Goal: Task Accomplishment & Management: Manage account settings

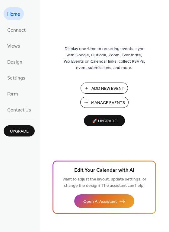
click at [107, 104] on span "Manage Events" at bounding box center [108, 103] width 34 height 6
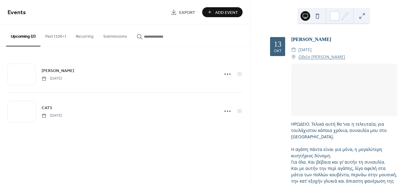
click at [62, 39] on button "Past (100+)" at bounding box center [55, 34] width 30 height 21
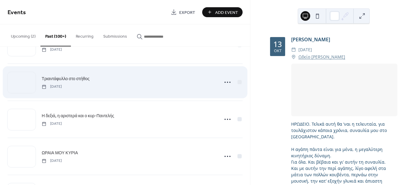
scroll to position [603, 0]
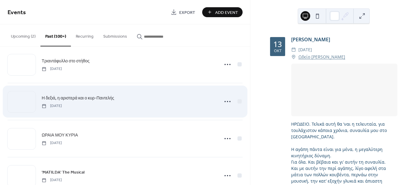
click at [128, 96] on div "Η δεξιά, η αριστερά και ο κυρ-Παντελής [DATE]" at bounding box center [129, 102] width 174 height 14
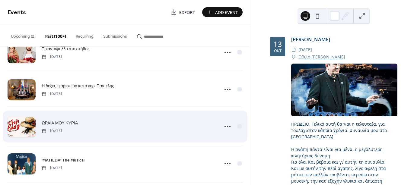
scroll to position [664, 0]
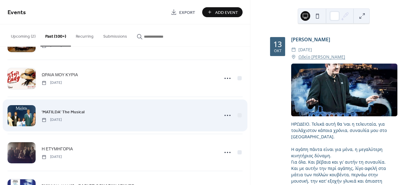
click at [26, 121] on div at bounding box center [22, 115] width 28 height 21
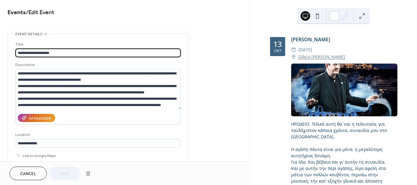
click at [30, 172] on span "Cancel" at bounding box center [28, 174] width 16 height 6
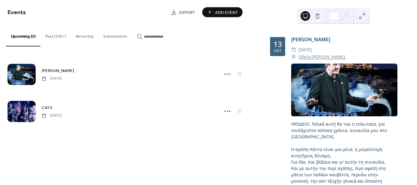
click at [55, 37] on button "Past (100+)" at bounding box center [55, 34] width 30 height 21
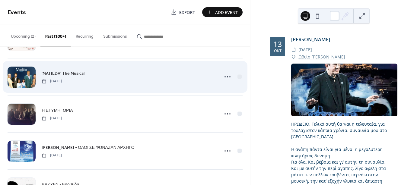
scroll to position [633, 0]
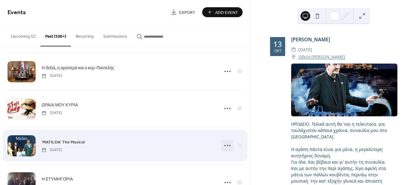
click at [224, 143] on icon at bounding box center [228, 146] width 10 height 10
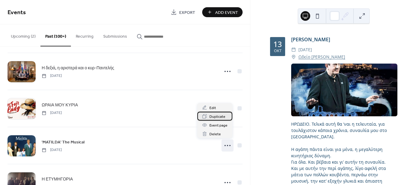
click at [218, 118] on span "Duplicate" at bounding box center [217, 117] width 16 height 6
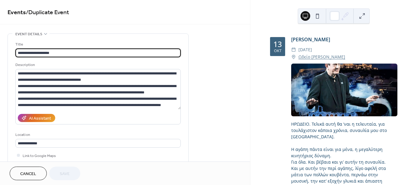
drag, startPoint x: 65, startPoint y: 52, endPoint x: -23, endPoint y: 47, distance: 87.9
click at [0, 47] on html "**********" at bounding box center [208, 92] width 417 height 185
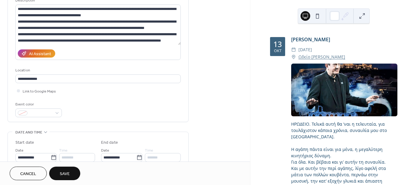
scroll to position [90, 0]
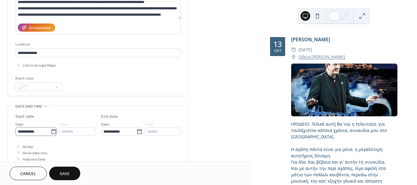
type input "**********"
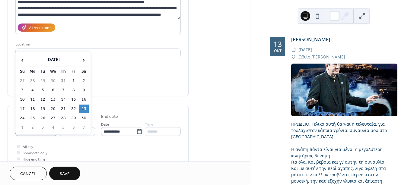
click at [51, 132] on icon at bounding box center [54, 132] width 6 height 6
click at [51, 132] on input "**********" at bounding box center [32, 131] width 35 height 9
click at [84, 58] on span "›" at bounding box center [83, 60] width 9 height 12
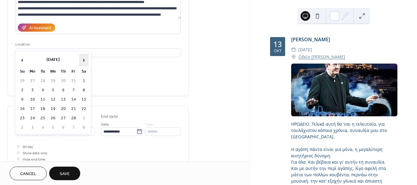
click at [84, 58] on span "›" at bounding box center [83, 60] width 9 height 12
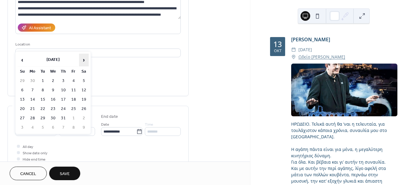
click at [84, 58] on span "›" at bounding box center [83, 60] width 9 height 12
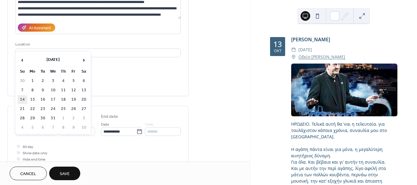
click at [23, 96] on td "14" at bounding box center [22, 99] width 10 height 9
type input "**********"
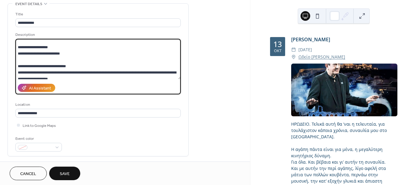
scroll to position [44, 0]
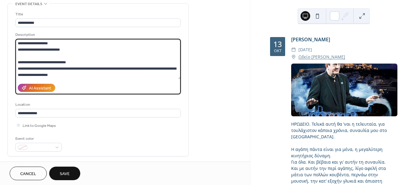
drag, startPoint x: 51, startPoint y: 43, endPoint x: 80, endPoint y: 46, distance: 29.7
click at [80, 46] on textarea "**********" at bounding box center [97, 59] width 165 height 40
paste textarea "**********"
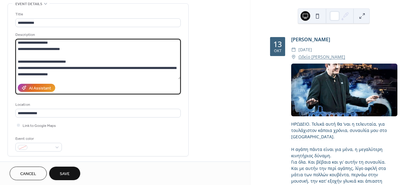
scroll to position [90, 0]
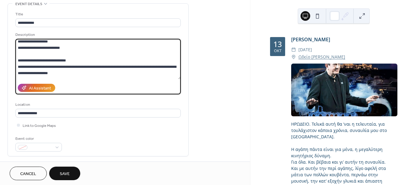
click at [49, 53] on textarea at bounding box center [97, 59] width 165 height 40
click at [64, 60] on textarea at bounding box center [97, 59] width 165 height 40
click at [66, 58] on textarea at bounding box center [97, 59] width 165 height 40
click at [51, 47] on textarea at bounding box center [97, 59] width 165 height 40
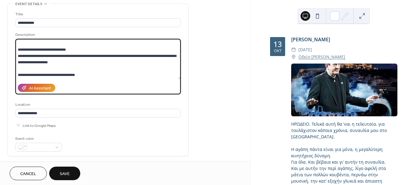
scroll to position [121, 0]
click at [52, 55] on textarea at bounding box center [97, 59] width 165 height 40
drag, startPoint x: 99, startPoint y: 54, endPoint x: 53, endPoint y: 55, distance: 46.2
click at [53, 55] on textarea at bounding box center [97, 59] width 165 height 40
drag, startPoint x: 85, startPoint y: 61, endPoint x: 40, endPoint y: 65, distance: 45.4
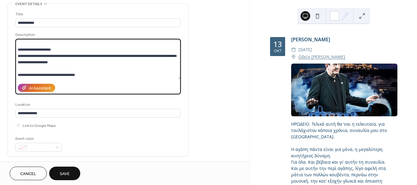
click at [40, 65] on textarea at bounding box center [97, 59] width 165 height 40
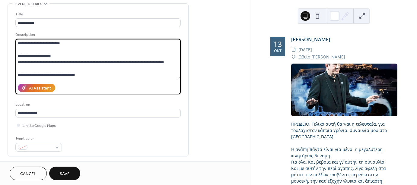
scroll to position [120, 0]
drag, startPoint x: 23, startPoint y: 62, endPoint x: 15, endPoint y: 61, distance: 8.5
click at [15, 61] on div "**********" at bounding box center [98, 80] width 180 height 153
drag, startPoint x: 54, startPoint y: 63, endPoint x: 51, endPoint y: 61, distance: 3.4
click at [51, 61] on textarea at bounding box center [97, 59] width 165 height 40
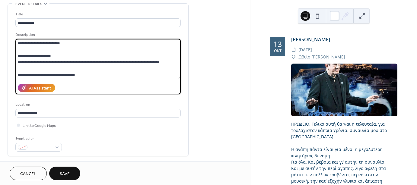
drag, startPoint x: 77, startPoint y: 62, endPoint x: 55, endPoint y: 62, distance: 21.4
click at [55, 62] on textarea at bounding box center [97, 59] width 165 height 40
drag, startPoint x: 72, startPoint y: 63, endPoint x: 76, endPoint y: 63, distance: 3.3
click at [76, 63] on textarea at bounding box center [97, 59] width 165 height 40
drag, startPoint x: 151, startPoint y: 62, endPoint x: 77, endPoint y: 59, distance: 74.5
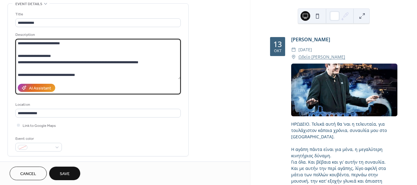
click at [77, 59] on textarea at bounding box center [97, 59] width 165 height 40
drag, startPoint x: 89, startPoint y: 74, endPoint x: 82, endPoint y: 73, distance: 7.3
click at [82, 73] on textarea at bounding box center [97, 59] width 165 height 40
type textarea "**********"
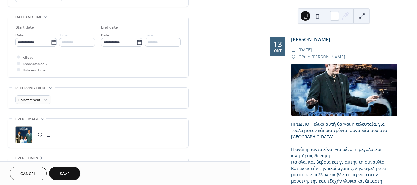
scroll to position [181, 0]
click at [39, 132] on button "button" at bounding box center [40, 133] width 8 height 8
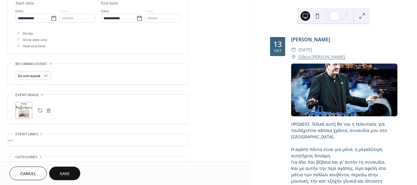
scroll to position [211, 0]
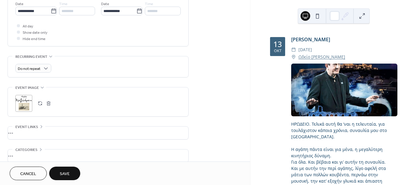
click at [71, 172] on button "Save" at bounding box center [64, 174] width 31 height 14
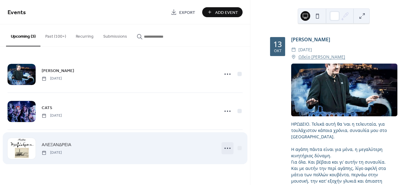
click at [227, 148] on icon at bounding box center [228, 149] width 10 height 10
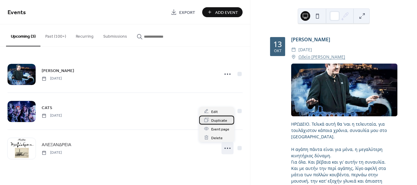
click at [219, 119] on span "Duplicate" at bounding box center [219, 120] width 16 height 6
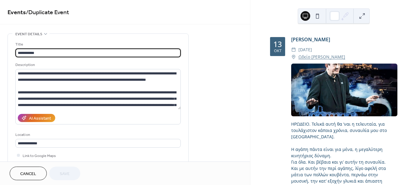
drag, startPoint x: 54, startPoint y: 53, endPoint x: -8, endPoint y: 50, distance: 62.2
click at [0, 50] on html "**********" at bounding box center [208, 92] width 417 height 185
type input "**********"
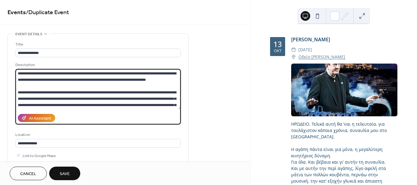
click at [37, 75] on textarea at bounding box center [97, 89] width 165 height 40
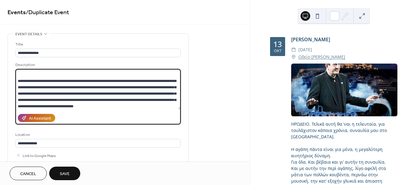
scroll to position [30, 0]
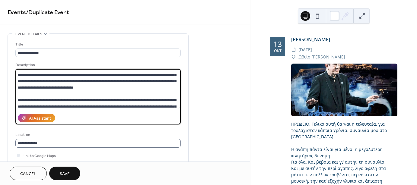
type textarea "**********"
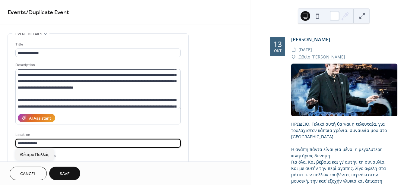
drag, startPoint x: 52, startPoint y: 143, endPoint x: 31, endPoint y: 142, distance: 21.1
click at [31, 142] on input "**********" at bounding box center [97, 143] width 165 height 9
type input "**********"
click at [42, 157] on span "Θέατρο Βρετάνια" at bounding box center [36, 155] width 32 height 6
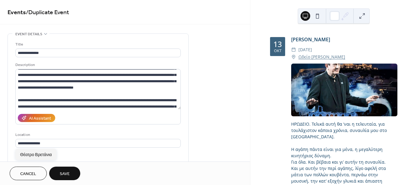
click at [71, 135] on div "Location" at bounding box center [97, 135] width 164 height 6
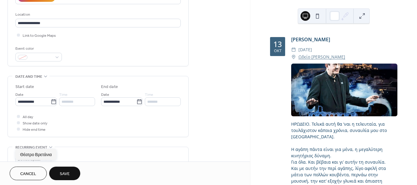
scroll to position [121, 0]
click at [46, 156] on span "Θέατρο Βρετάνια" at bounding box center [36, 155] width 32 height 6
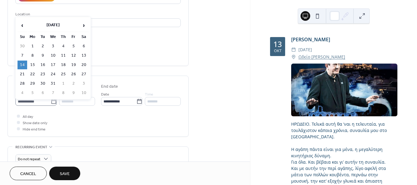
click at [51, 101] on icon at bounding box center [54, 102] width 6 height 6
click at [50, 101] on input "**********" at bounding box center [32, 101] width 35 height 9
click at [23, 26] on span "‹" at bounding box center [22, 25] width 9 height 12
click at [82, 62] on td "15" at bounding box center [84, 65] width 10 height 9
type input "**********"
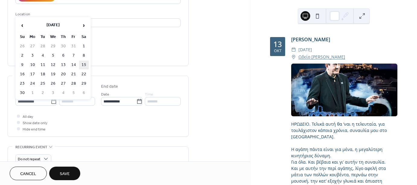
type input "**********"
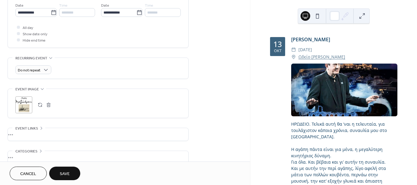
scroll to position [211, 0]
click at [38, 103] on button "button" at bounding box center [40, 103] width 8 height 8
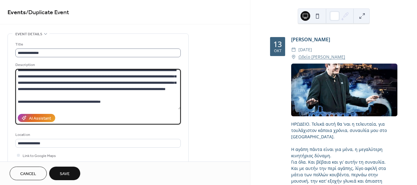
scroll to position [0, 0]
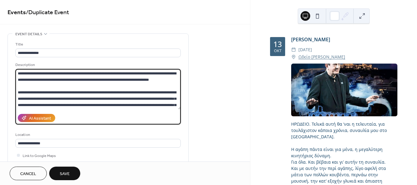
drag, startPoint x: 112, startPoint y: 102, endPoint x: 53, endPoint y: 70, distance: 66.7
click at [53, 70] on textarea at bounding box center [97, 89] width 165 height 40
paste textarea "**********"
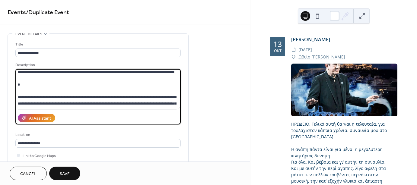
scroll to position [30, 0]
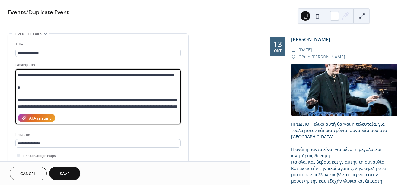
click at [61, 88] on textarea at bounding box center [97, 89] width 165 height 40
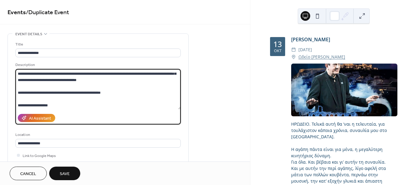
scroll to position [60, 0]
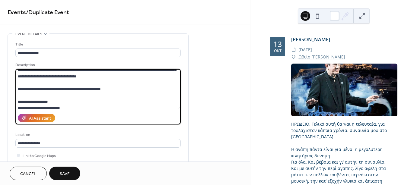
click at [54, 95] on textarea at bounding box center [97, 89] width 165 height 40
drag, startPoint x: 102, startPoint y: 95, endPoint x: 70, endPoint y: 94, distance: 32.0
click at [70, 94] on textarea at bounding box center [97, 89] width 165 height 40
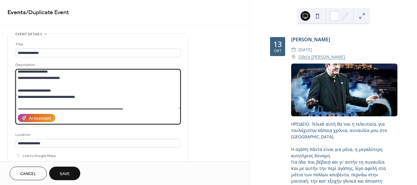
scroll to position [101, 0]
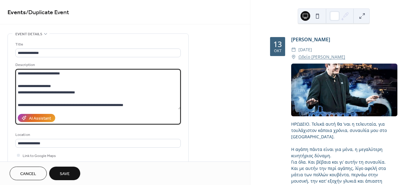
drag, startPoint x: 51, startPoint y: 107, endPoint x: 52, endPoint y: 82, distance: 25.4
click at [52, 82] on textarea at bounding box center [97, 89] width 165 height 40
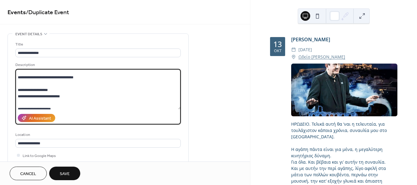
scroll to position [71, 0]
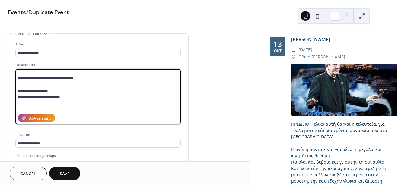
click at [64, 102] on textarea at bounding box center [97, 89] width 165 height 40
click at [68, 103] on textarea at bounding box center [97, 89] width 165 height 40
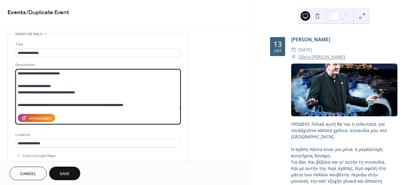
scroll to position [101, 0]
click at [52, 85] on textarea at bounding box center [97, 89] width 165 height 40
drag, startPoint x: 83, startPoint y: 94, endPoint x: 14, endPoint y: 91, distance: 68.8
click at [14, 91] on div "**********" at bounding box center [98, 110] width 180 height 153
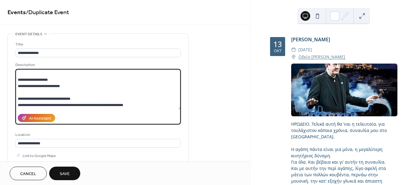
scroll to position [88, 0]
click at [81, 105] on textarea at bounding box center [97, 89] width 165 height 40
drag, startPoint x: 117, startPoint y: 103, endPoint x: 81, endPoint y: 105, distance: 36.3
click at [81, 105] on textarea at bounding box center [97, 89] width 165 height 40
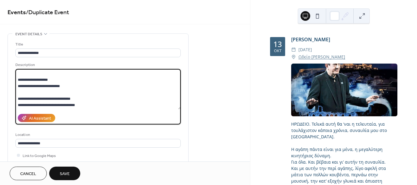
type textarea "**********"
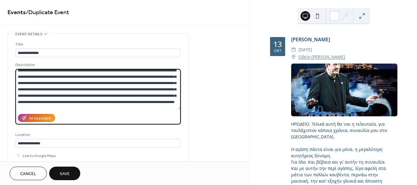
scroll to position [0, 0]
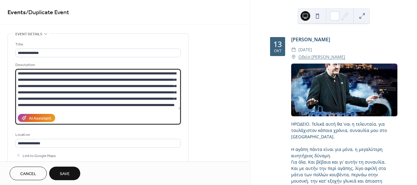
click at [66, 171] on span "Save" at bounding box center [65, 174] width 10 height 6
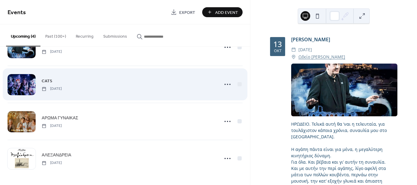
scroll to position [27, 0]
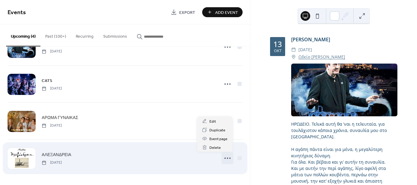
click at [225, 158] on icon at bounding box center [228, 159] width 10 height 10
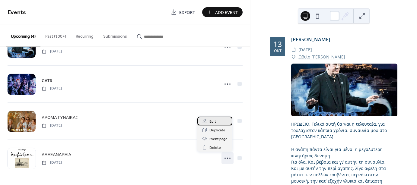
click at [212, 123] on span "Edit" at bounding box center [212, 122] width 7 height 6
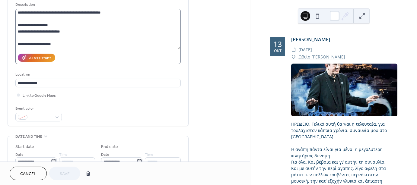
scroll to position [90, 0]
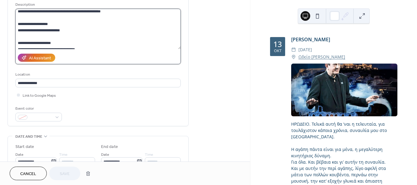
click at [52, 23] on textarea at bounding box center [97, 29] width 165 height 40
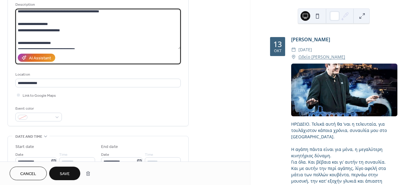
type textarea "**********"
click at [207, 54] on div "**********" at bounding box center [125, 157] width 250 height 369
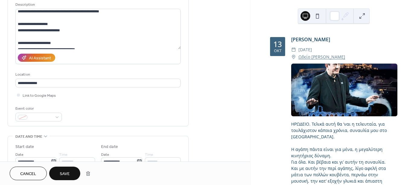
click at [63, 169] on button "Save" at bounding box center [64, 174] width 31 height 14
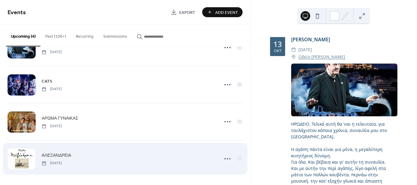
scroll to position [27, 0]
click at [89, 154] on div "ΑΛΕΞΑΝΔΡΕΙΑ [DATE]" at bounding box center [129, 158] width 174 height 14
click at [49, 154] on span "ΑΛΕΞΑΝΔΡΕΙΑ" at bounding box center [57, 155] width 30 height 6
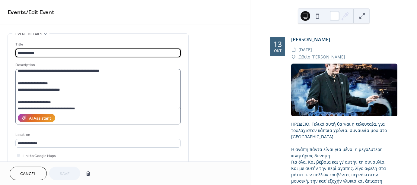
scroll to position [90, 0]
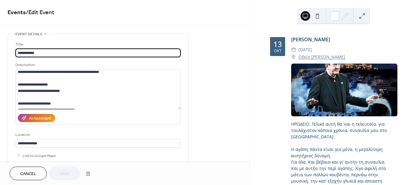
click at [33, 179] on button "Cancel" at bounding box center [28, 174] width 37 height 14
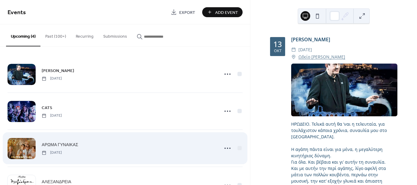
click at [216, 148] on div "ΑΡΩΜΑ ΓΥΝΑΙΚΑΣ [DATE]" at bounding box center [125, 148] width 235 height 37
click at [13, 144] on div at bounding box center [22, 148] width 28 height 21
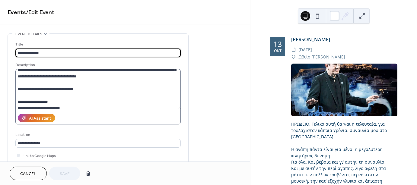
scroll to position [88, 0]
